Goal: Task Accomplishment & Management: Manage account settings

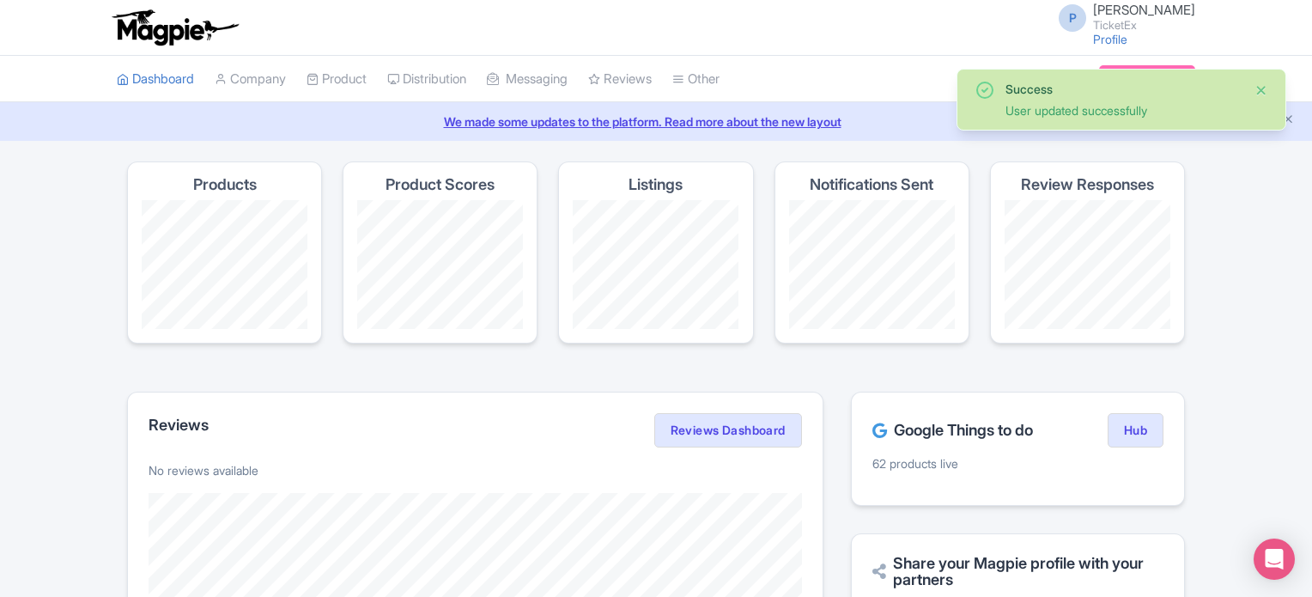
click at [1263, 89] on button "Close" at bounding box center [1261, 90] width 14 height 21
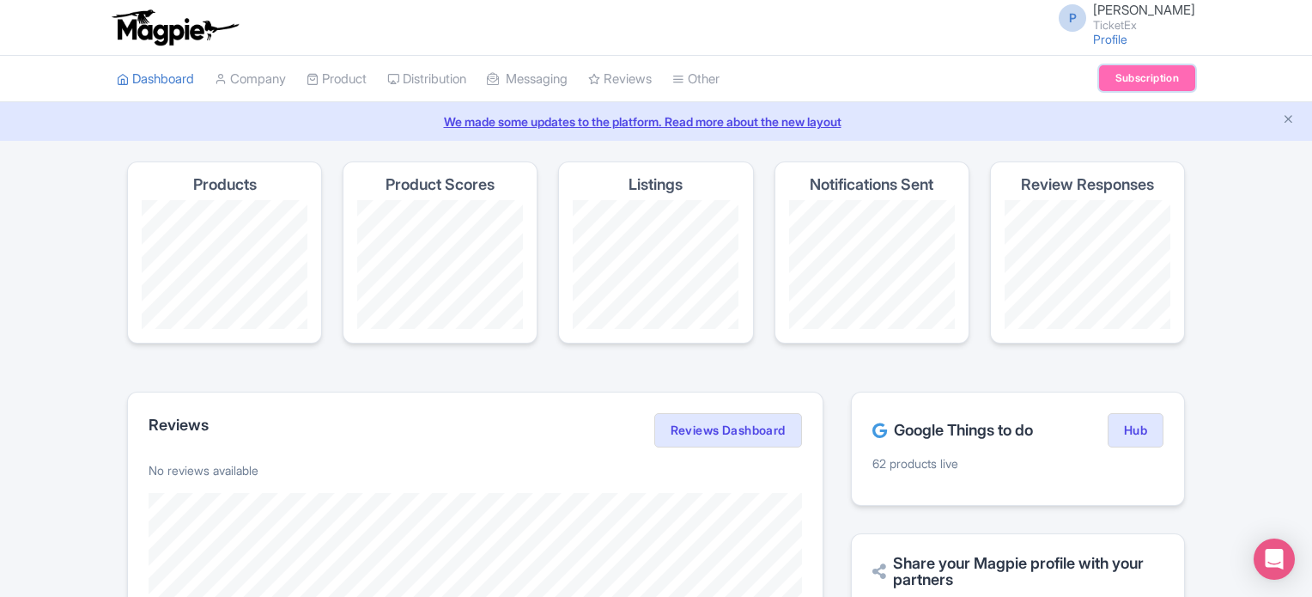
click at [1136, 74] on link "Subscription" at bounding box center [1147, 78] width 96 height 26
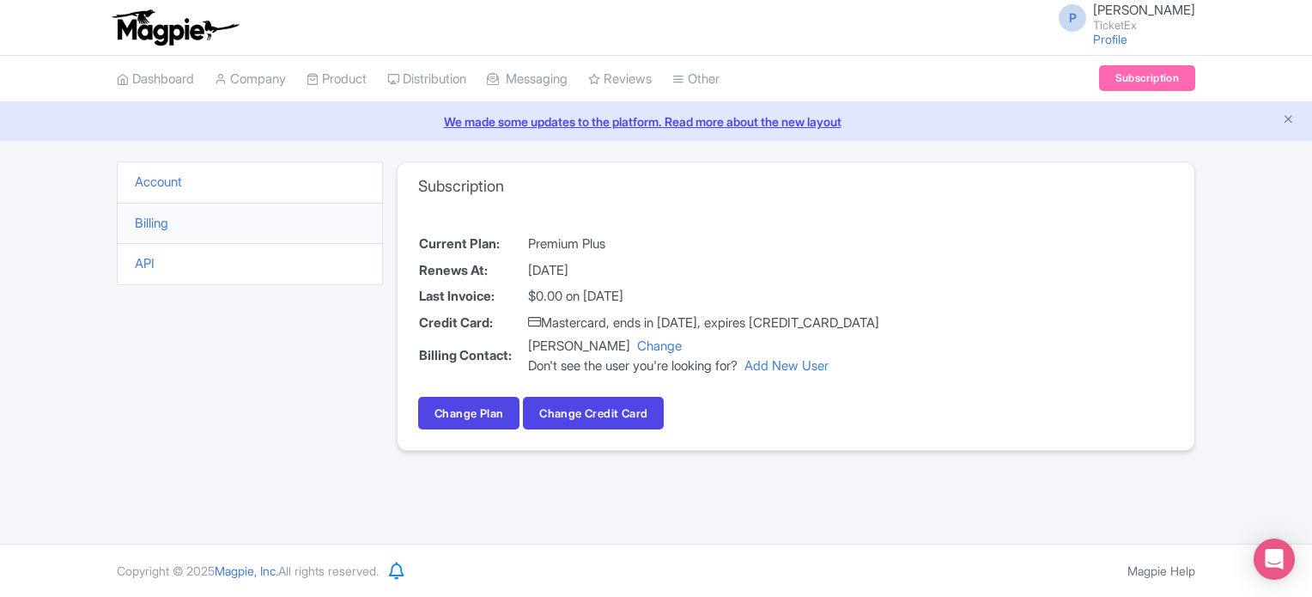
click at [235, 219] on li "Billing" at bounding box center [250, 224] width 266 height 42
click at [167, 220] on link "Billing" at bounding box center [151, 223] width 33 height 16
click at [493, 411] on link "Change Plan" at bounding box center [468, 413] width 101 height 33
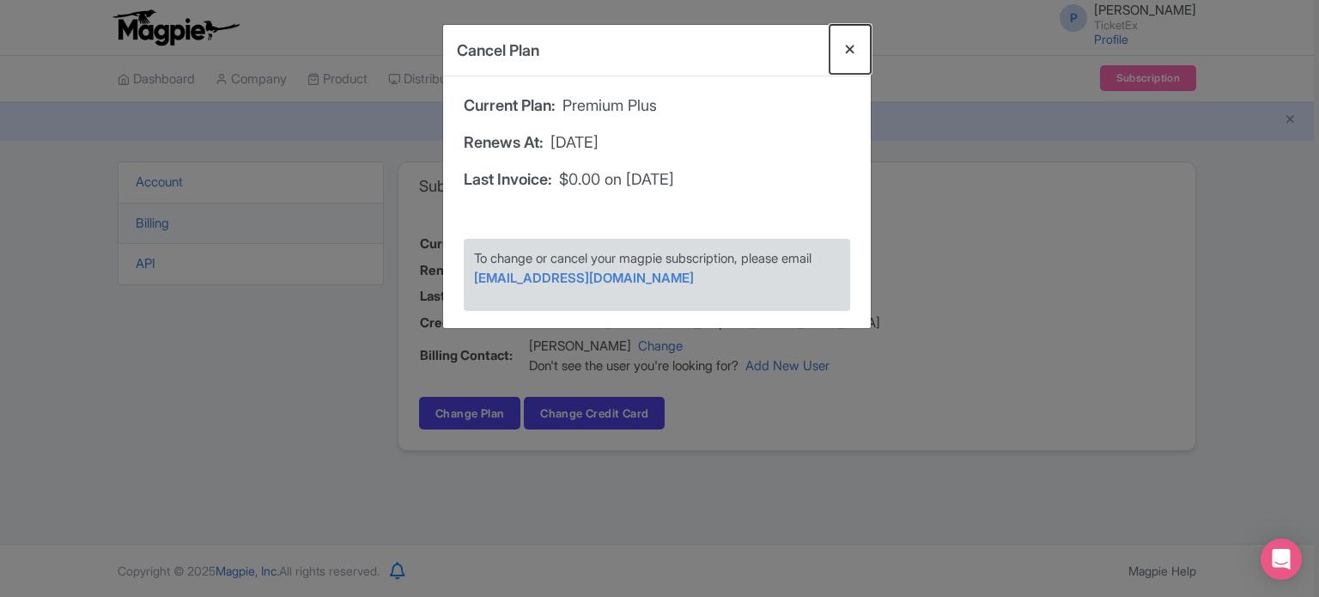
click at [851, 47] on button "Close" at bounding box center [849, 49] width 41 height 49
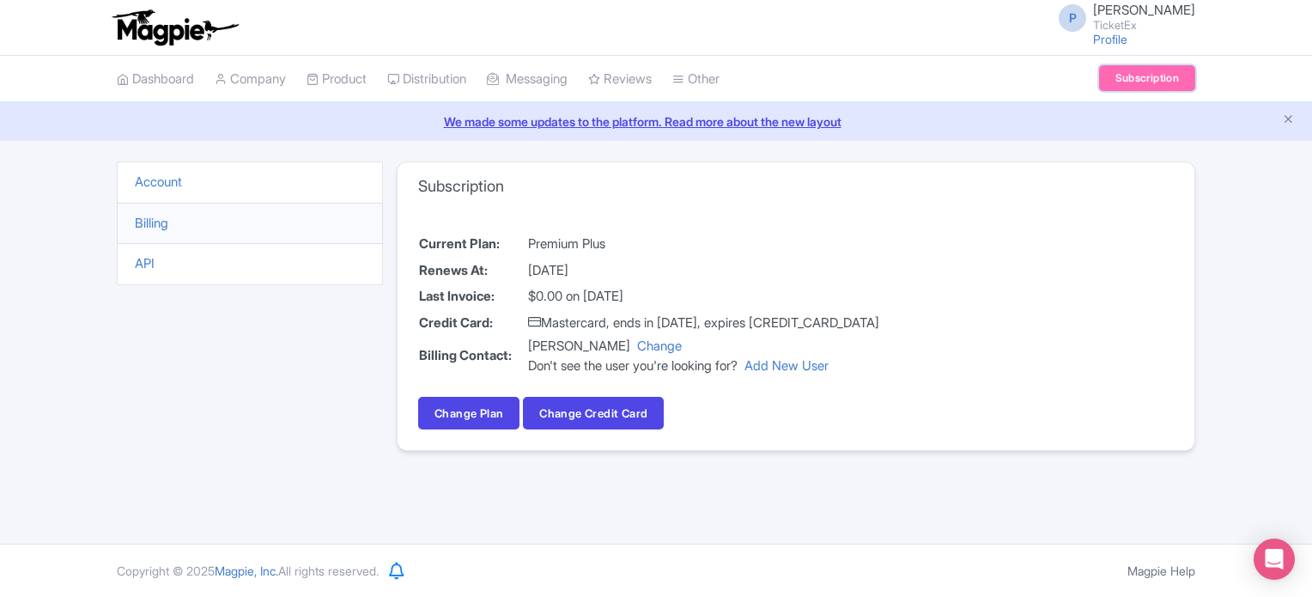
click at [1145, 76] on link "Subscription" at bounding box center [1147, 78] width 96 height 26
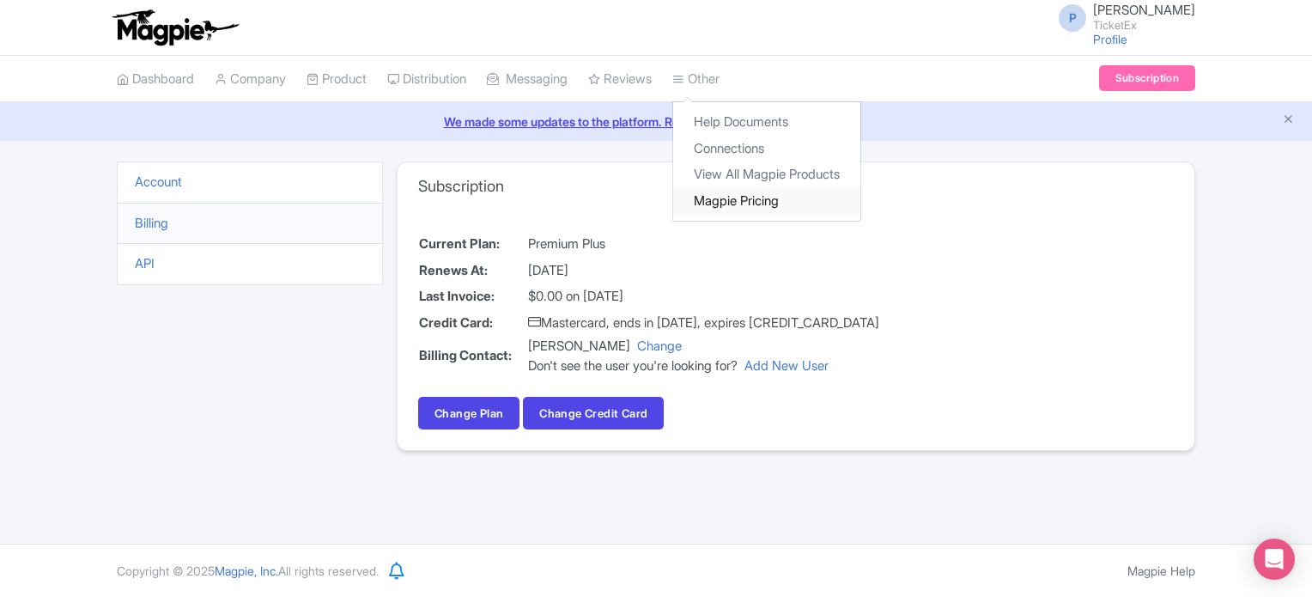
click at [766, 201] on link "Magpie Pricing" at bounding box center [766, 201] width 187 height 27
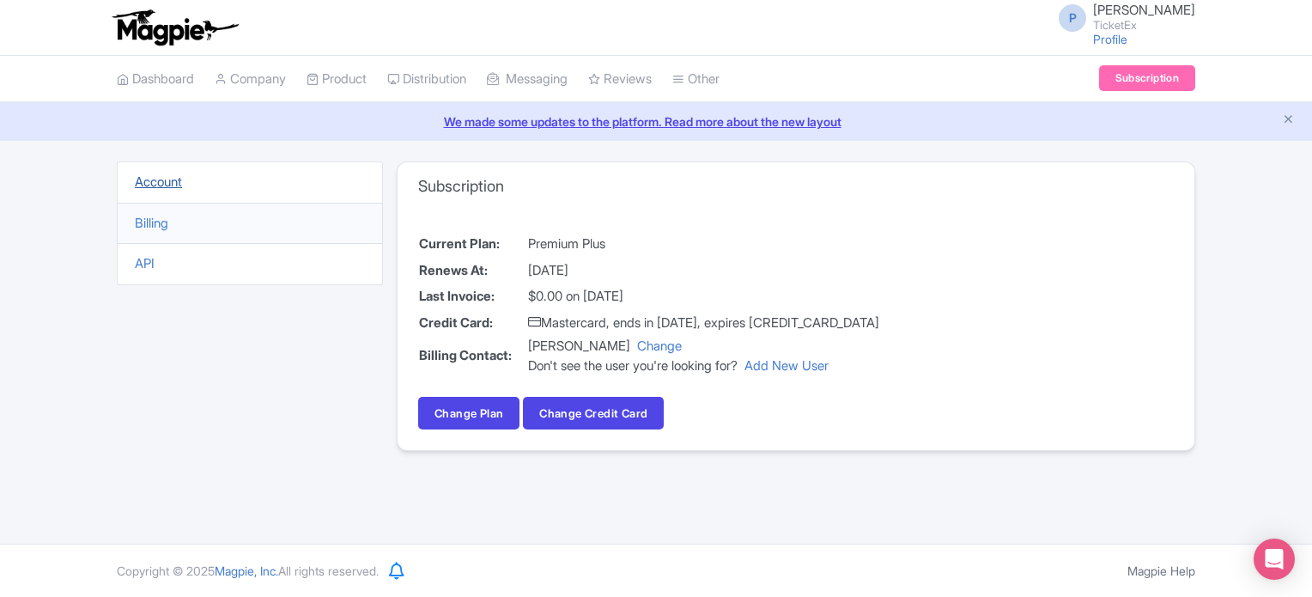
click at [167, 179] on link "Account" at bounding box center [158, 181] width 47 height 16
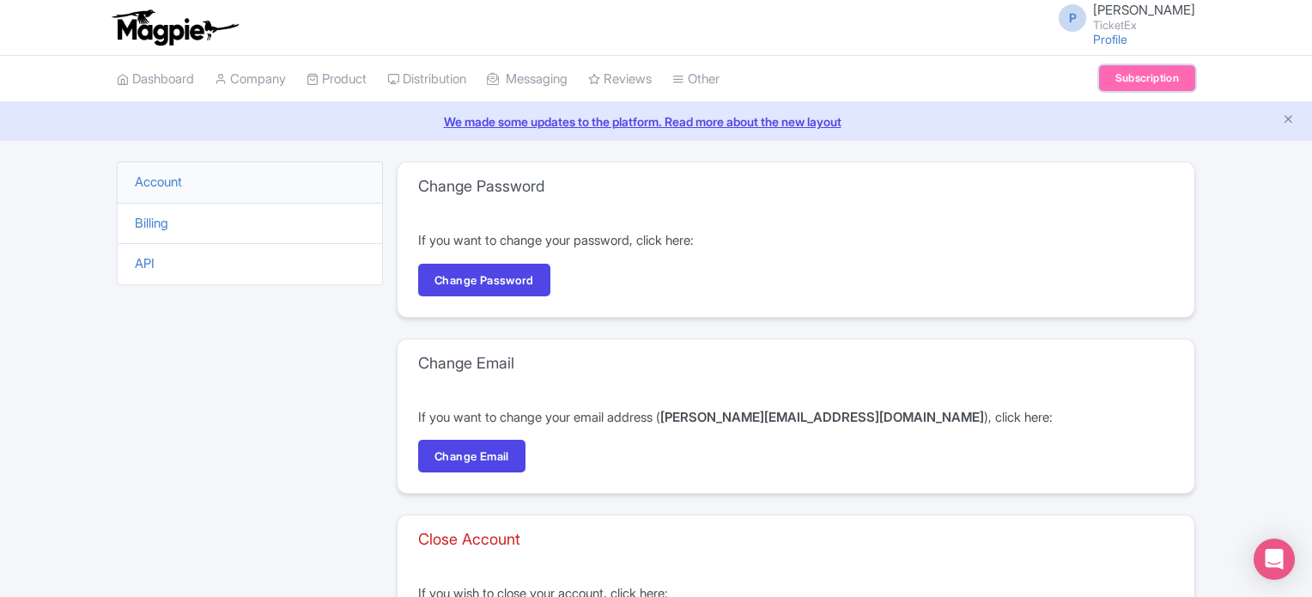
click at [1147, 74] on link "Subscription" at bounding box center [1147, 78] width 96 height 26
